Goal: Check status: Check status

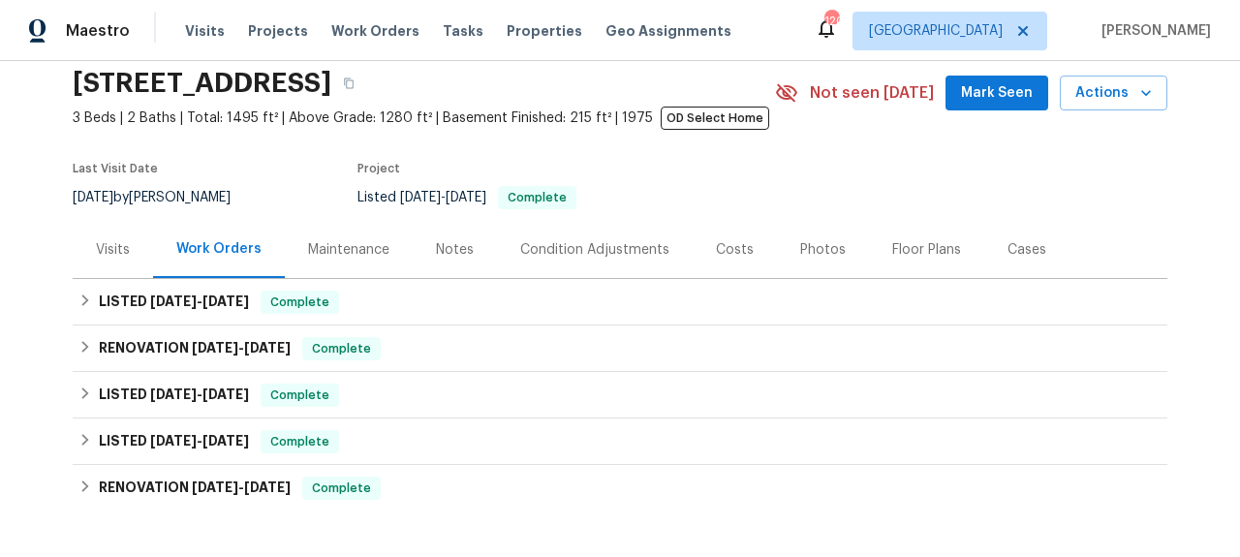
scroll to position [134, 0]
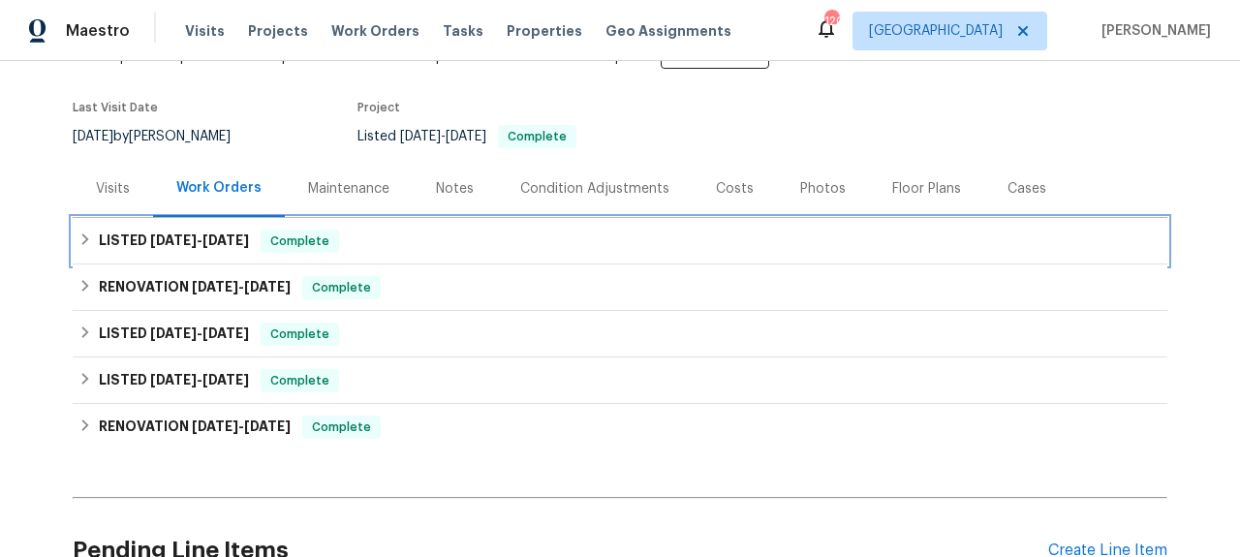
click at [206, 230] on h6 "LISTED [DATE] - [DATE]" at bounding box center [174, 241] width 150 height 23
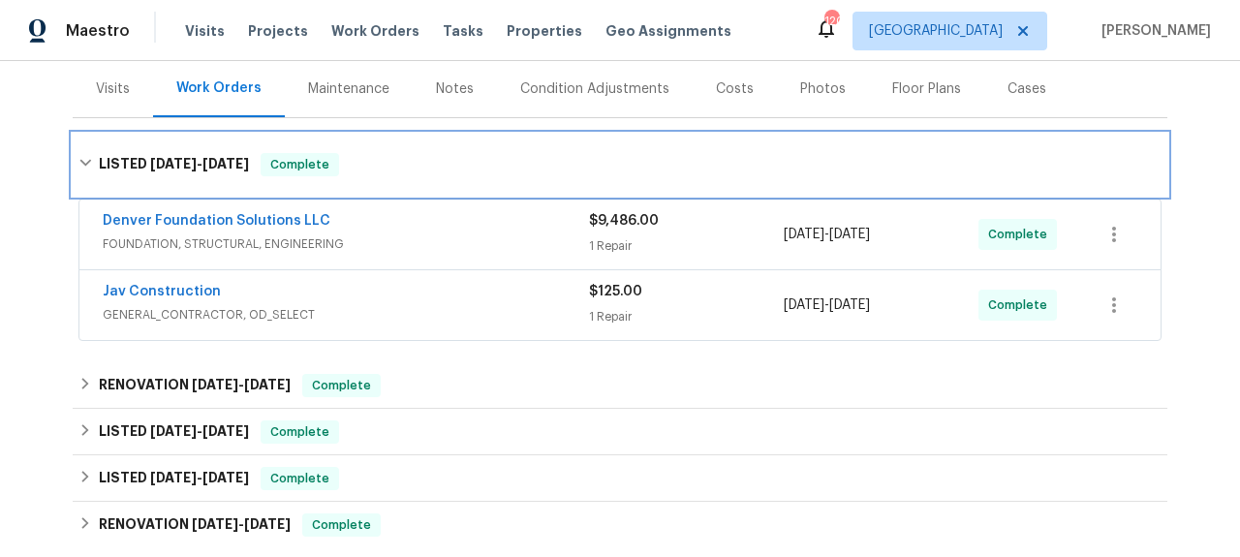
scroll to position [243, 0]
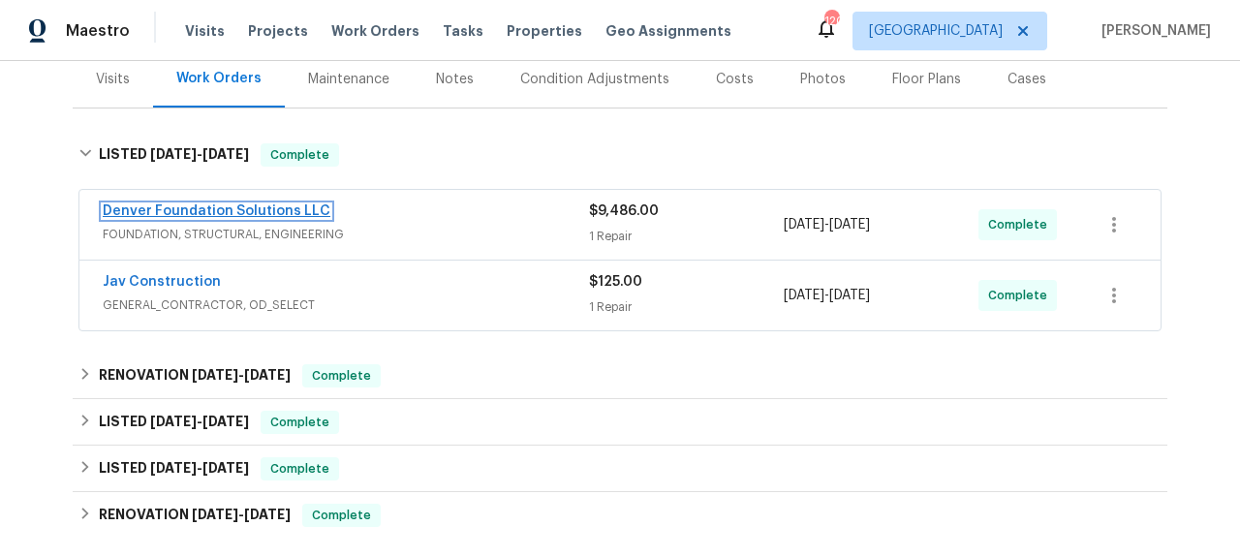
click at [248, 209] on link "Denver Foundation Solutions LLC" at bounding box center [217, 211] width 228 height 14
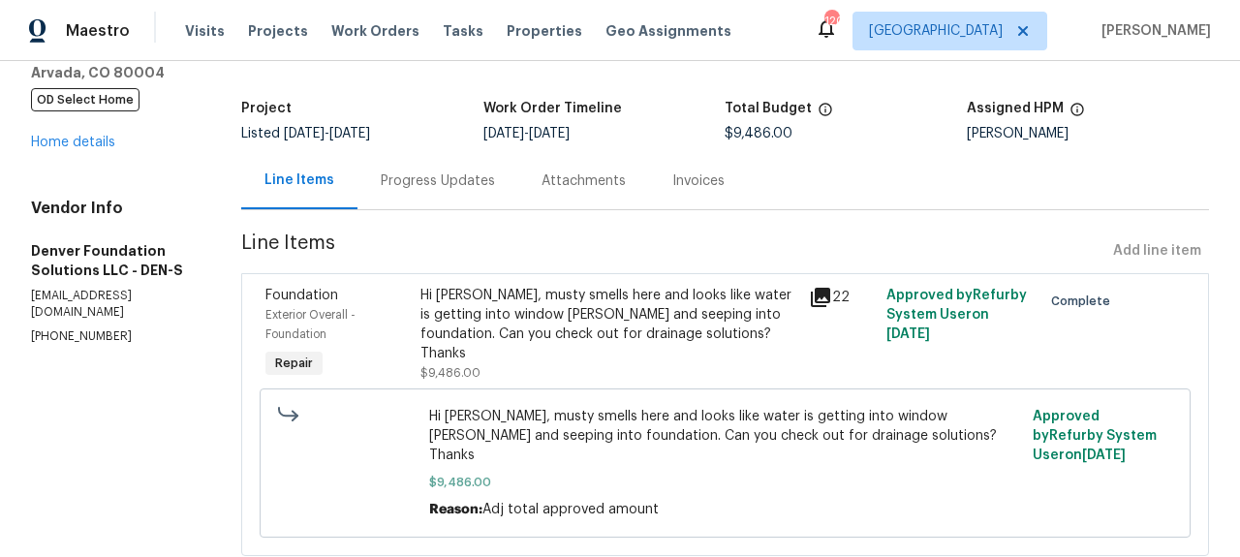
scroll to position [110, 0]
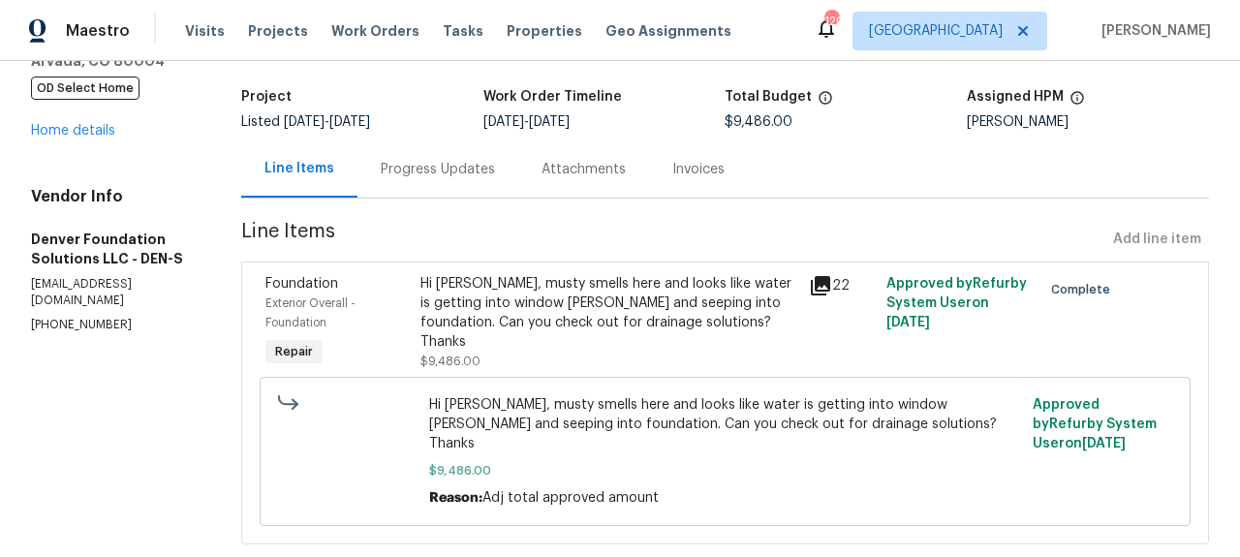
click at [829, 282] on icon at bounding box center [820, 285] width 19 height 19
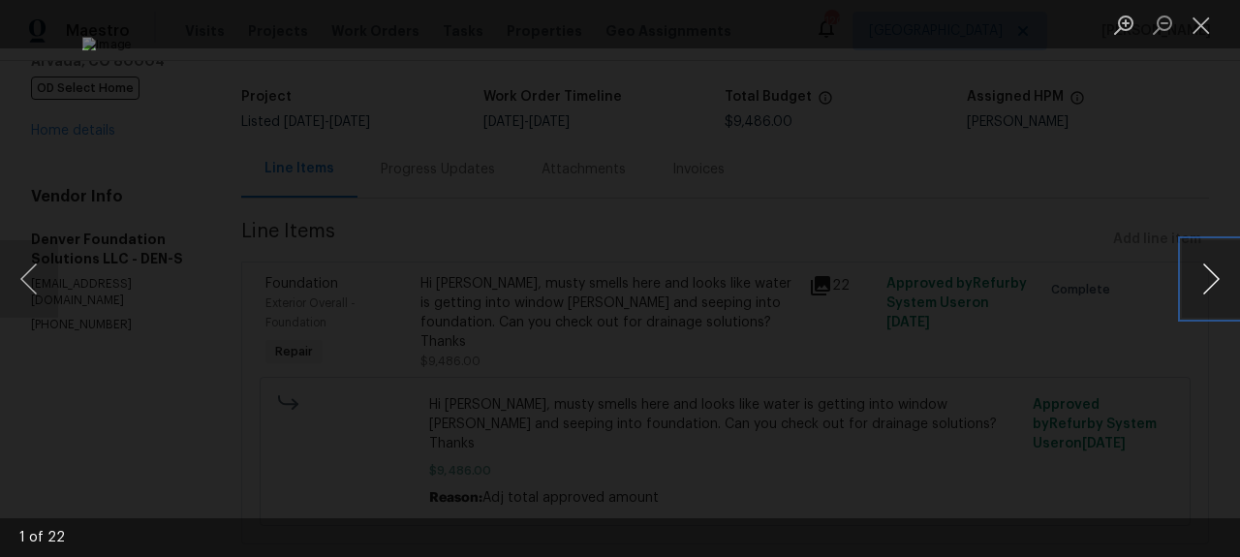
click at [1214, 266] on button "Next image" at bounding box center [1211, 278] width 58 height 77
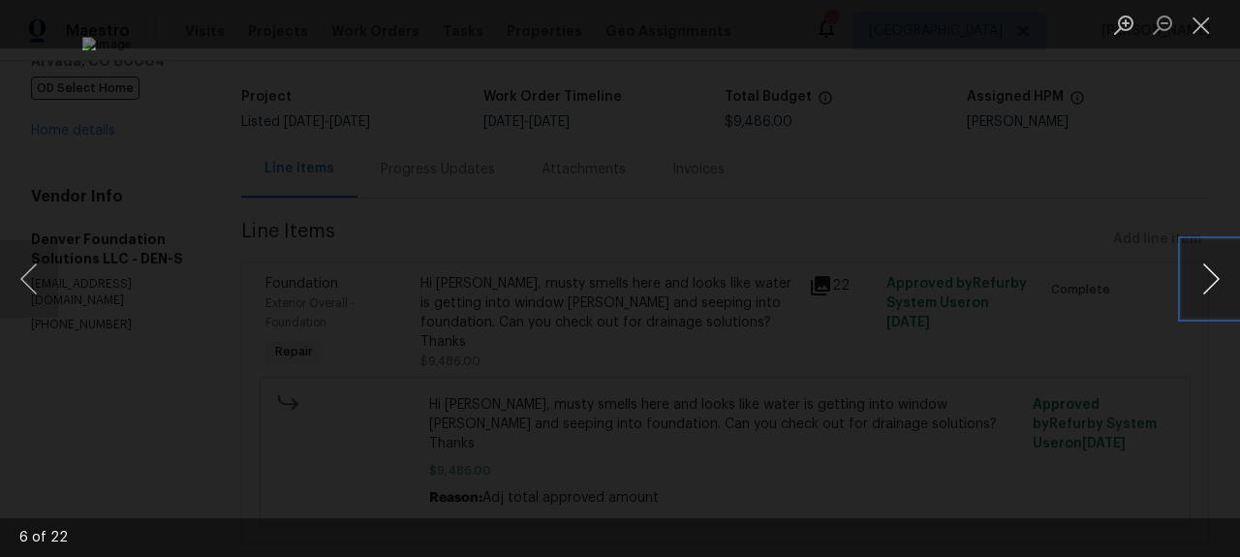
click at [1214, 266] on button "Next image" at bounding box center [1211, 278] width 58 height 77
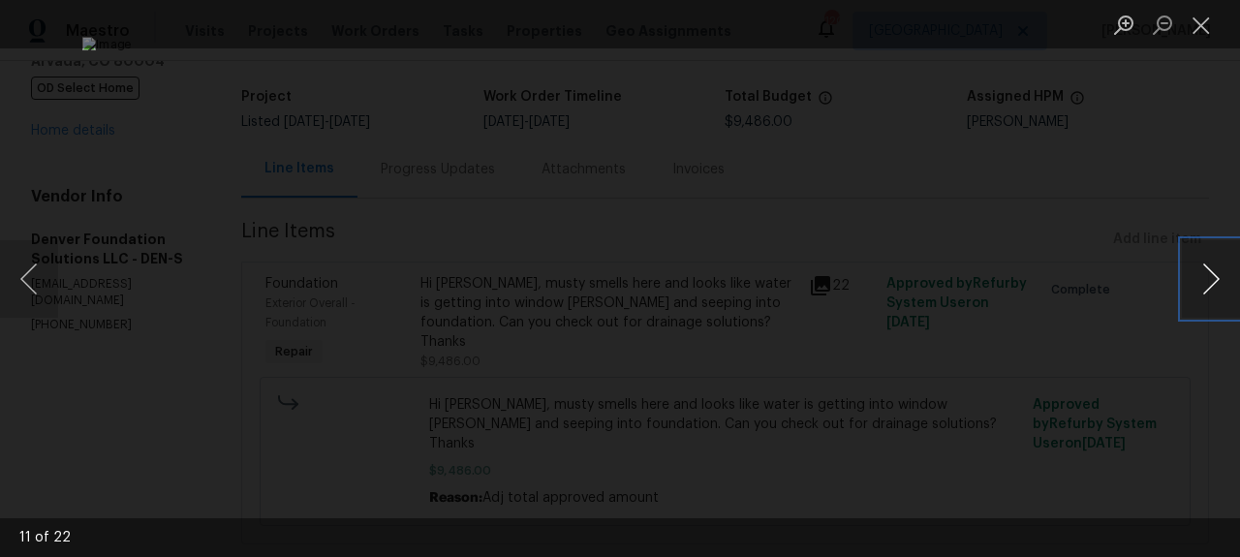
click at [1214, 266] on button "Next image" at bounding box center [1211, 278] width 58 height 77
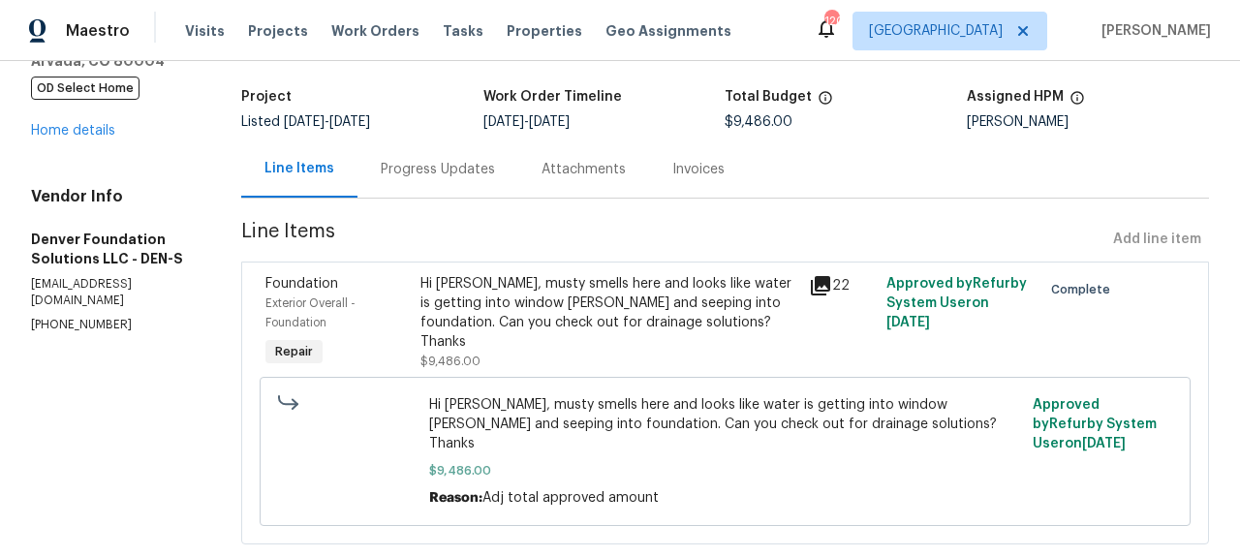
click at [488, 158] on div "Progress Updates" at bounding box center [437, 168] width 161 height 57
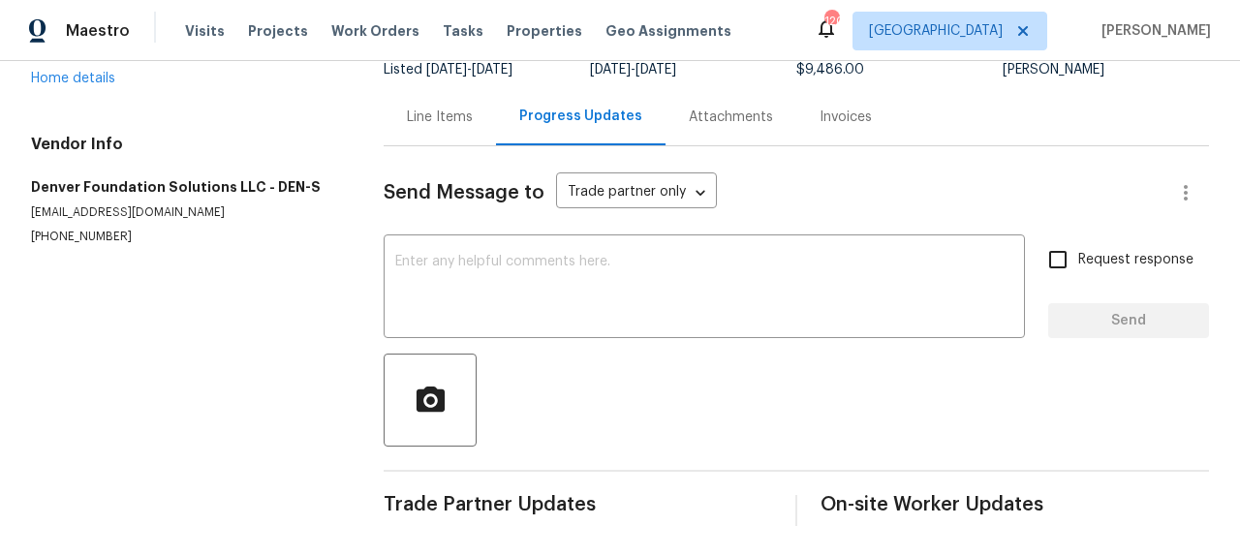
scroll to position [177, 0]
click at [700, 108] on div "Attachments" at bounding box center [731, 117] width 84 height 19
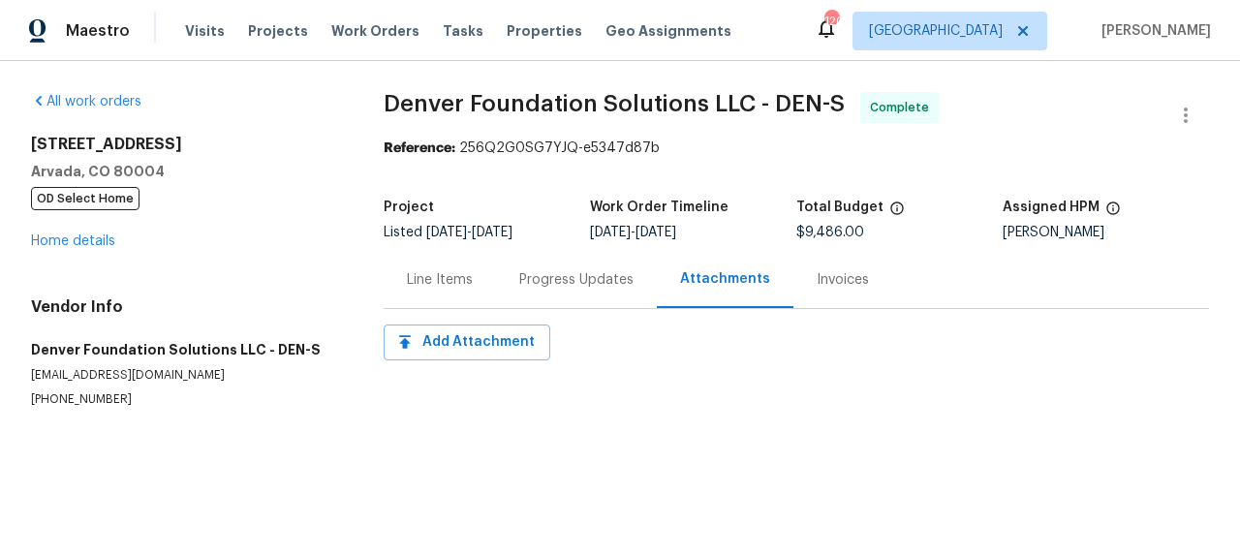
click at [842, 285] on div "Invoices" at bounding box center [843, 279] width 52 height 19
